Goal: Find specific page/section

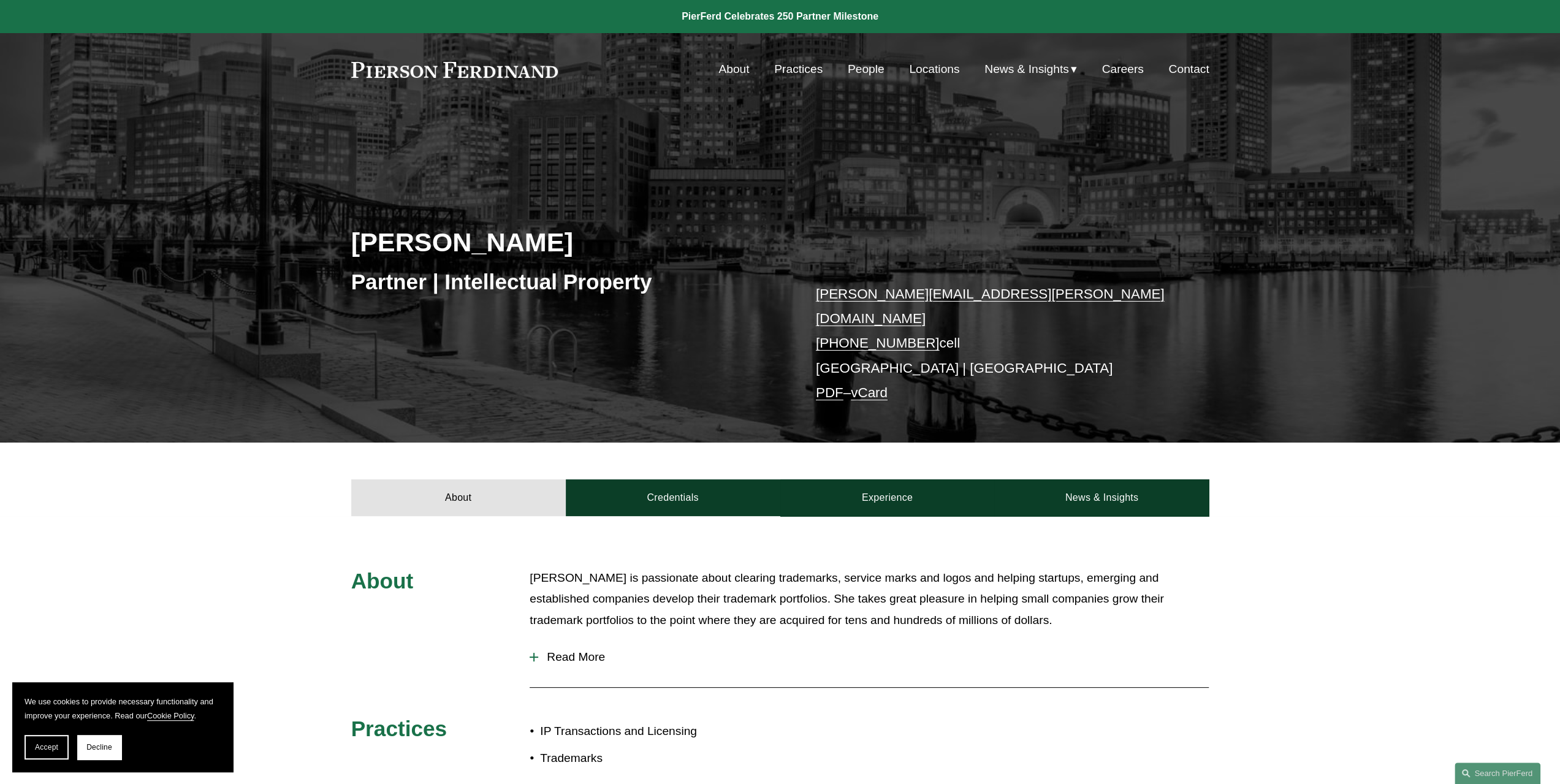
drag, startPoint x: 345, startPoint y: 72, endPoint x: 601, endPoint y: 109, distance: 258.7
click at [601, 109] on div "We use cookies to provide necessary functionality and improve your experience. …" at bounding box center [780, 572] width 1560 height 1145
click at [522, 567] on div "About [PERSON_NAME] is passionate about clearing trademarks, service marks and …" at bounding box center [780, 678] width 1560 height 221
click at [441, 483] on link "About" at bounding box center [458, 497] width 215 height 36
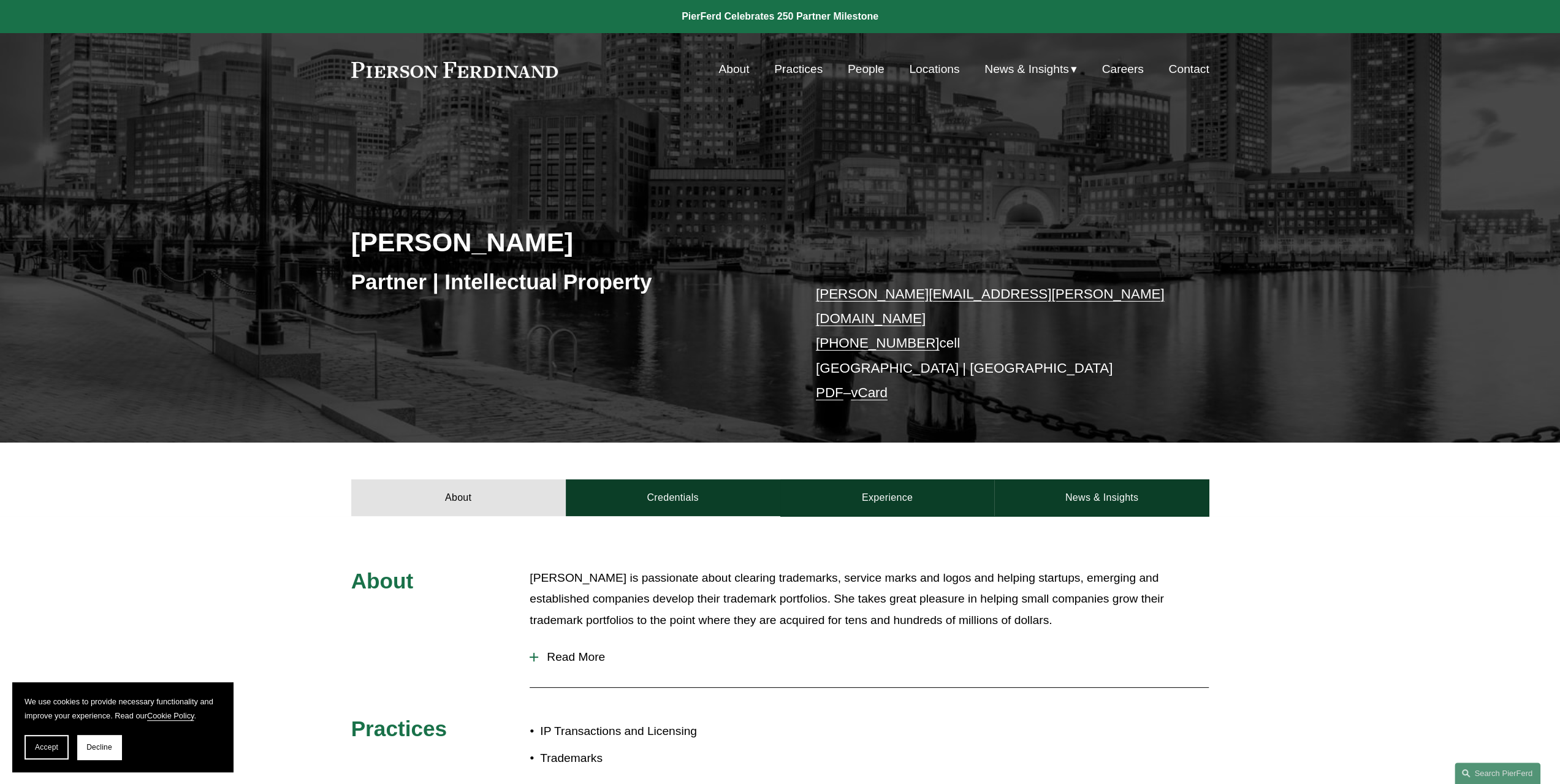
click at [728, 65] on link "About" at bounding box center [733, 69] width 31 height 23
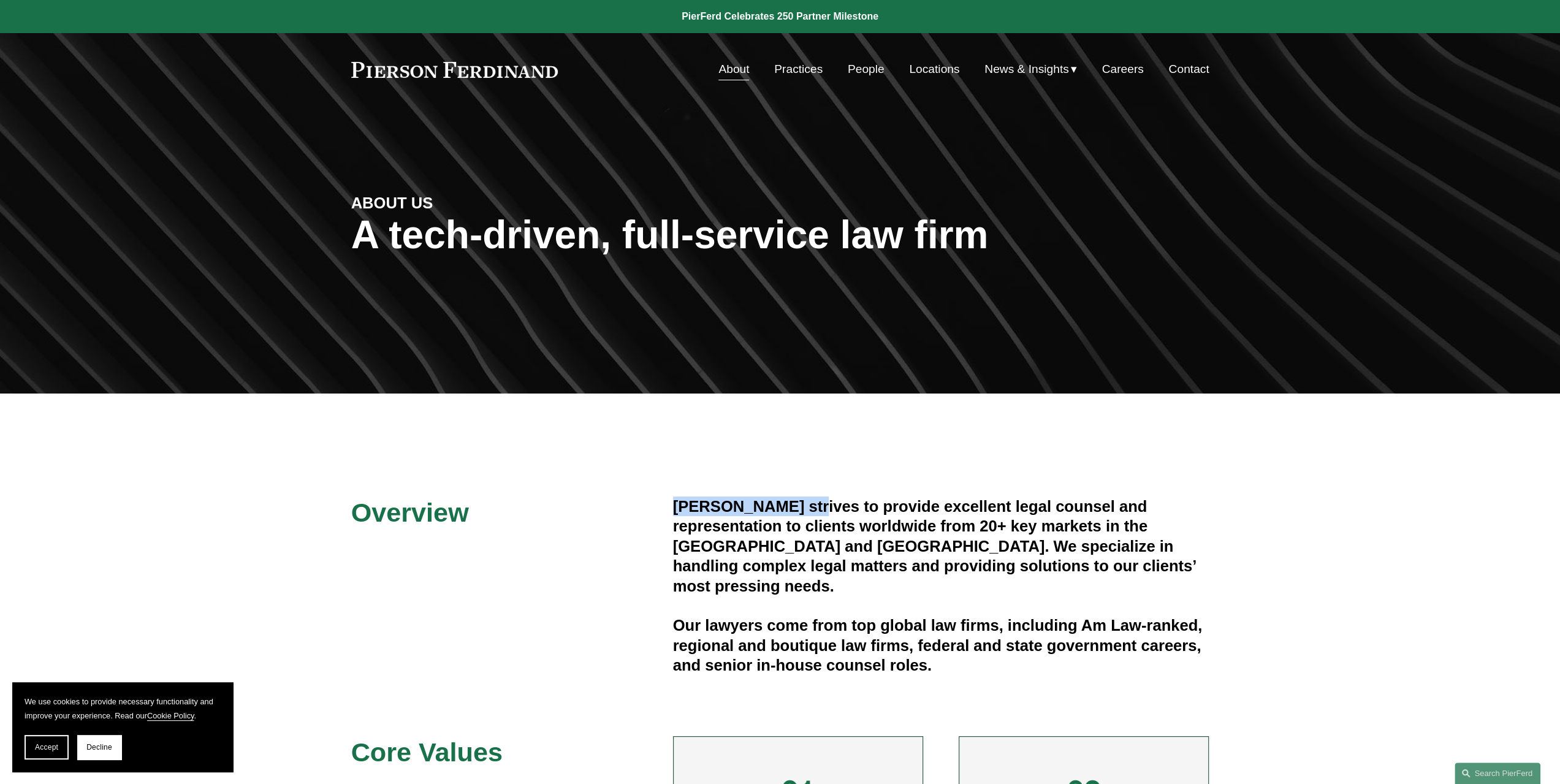
drag, startPoint x: 667, startPoint y: 503, endPoint x: 806, endPoint y: 501, distance: 139.0
click at [806, 501] on div "Overview [PERSON_NAME] strives to provide excellent legal counsel and represent…" at bounding box center [780, 782] width 1560 height 571
copy h4 "[PERSON_NAME]"
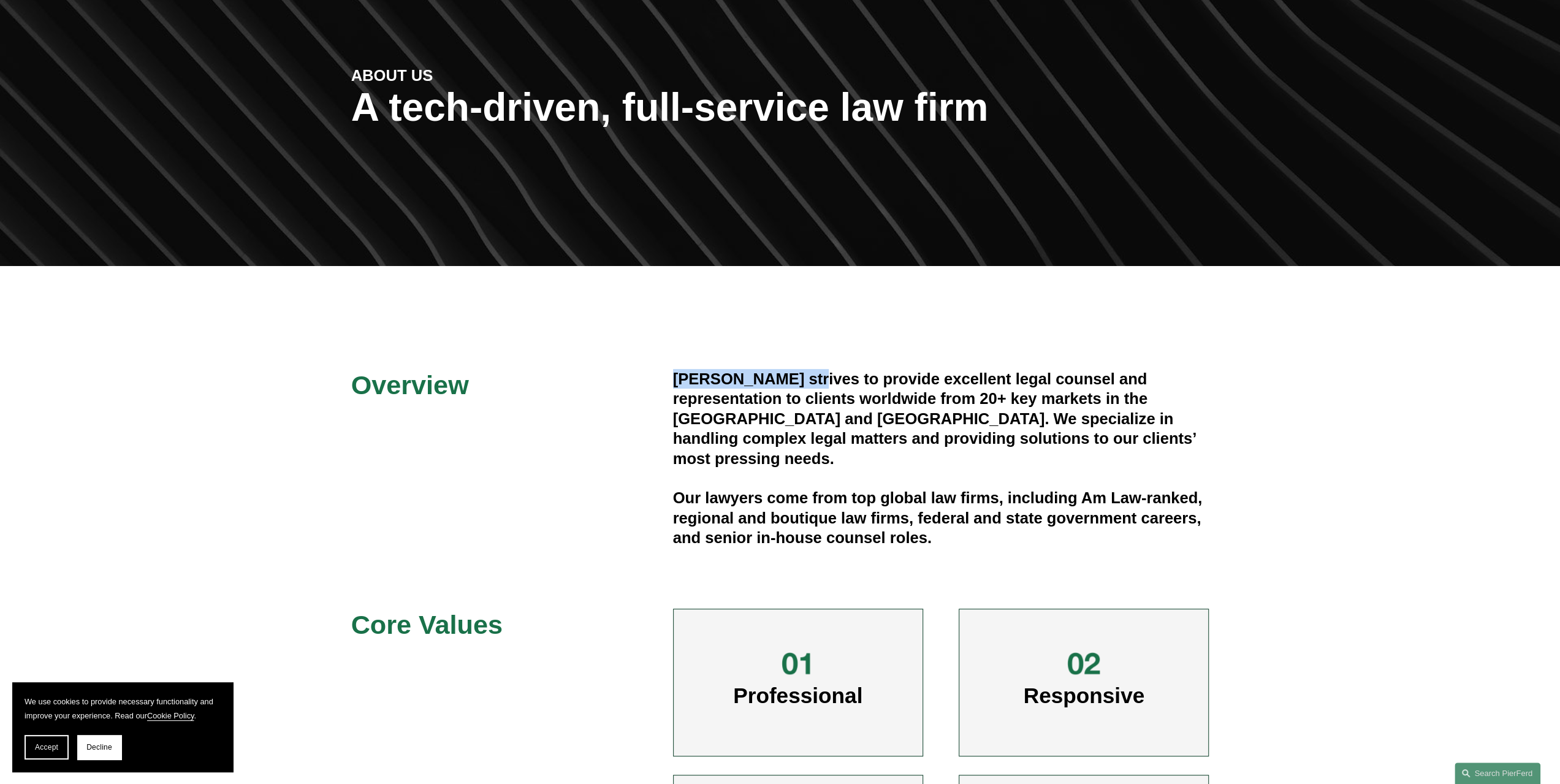
scroll to position [245, 0]
